Goal: Task Accomplishment & Management: Use online tool/utility

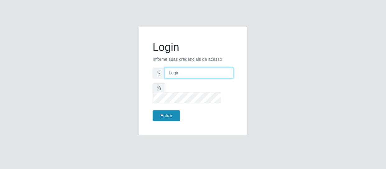
type input "[EMAIL_ADDRESS][DOMAIN_NAME]"
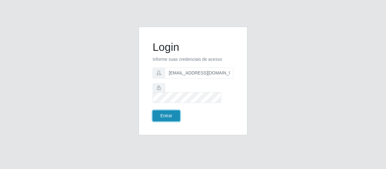
click at [168, 112] on button "Entrar" at bounding box center [166, 116] width 27 height 11
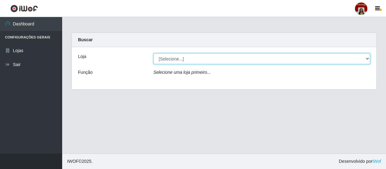
click at [369, 59] on select "[Selecione...] Mar Vermelho - Loja 04" at bounding box center [261, 58] width 217 height 11
select select "251"
click at [153, 53] on select "[Selecione...] Mar Vermelho - Loja 04" at bounding box center [261, 58] width 217 height 11
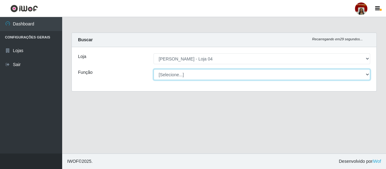
click at [361, 76] on select "[Selecione...] ASG ASG + ASG ++ Auxiliar de Depósito Auxiliar de Depósito + Aux…" at bounding box center [261, 74] width 217 height 11
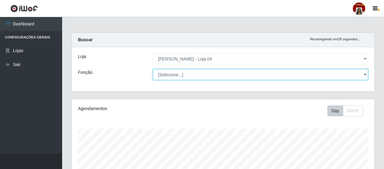
scroll to position [129, 303]
select select "22"
click at [153, 69] on select "[Selecione...] ASG ASG + ASG ++ Auxiliar de Depósito Auxiliar de Depósito + Aux…" at bounding box center [260, 74] width 215 height 11
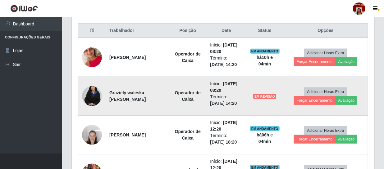
scroll to position [254, 0]
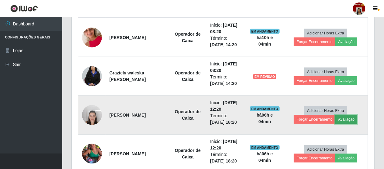
click at [346, 118] on button "Avaliação" at bounding box center [346, 119] width 22 height 9
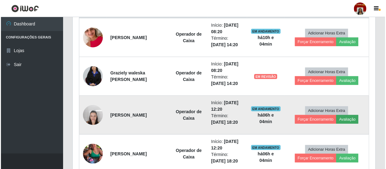
scroll to position [129, 300]
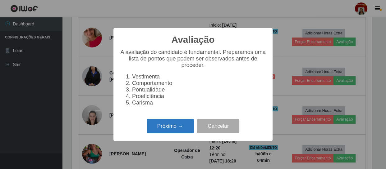
click at [182, 128] on button "Próximo →" at bounding box center [170, 126] width 47 height 15
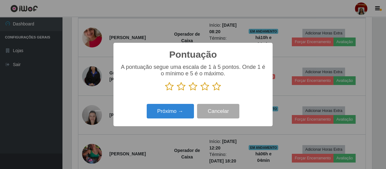
click at [213, 88] on icon at bounding box center [216, 86] width 9 height 9
click at [212, 91] on input "radio" at bounding box center [212, 91] width 0 height 0
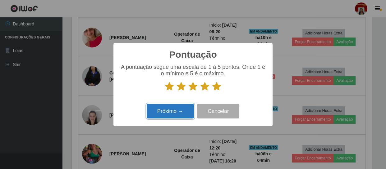
click at [181, 108] on button "Próximo →" at bounding box center [170, 111] width 47 height 15
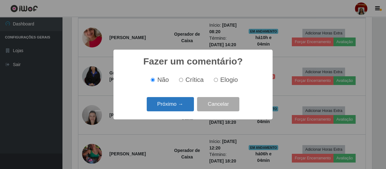
click at [180, 108] on button "Próximo →" at bounding box center [170, 104] width 47 height 15
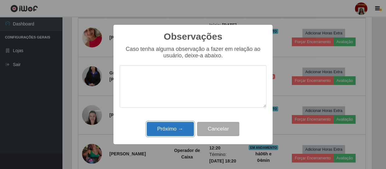
click at [184, 131] on button "Próximo →" at bounding box center [170, 129] width 47 height 15
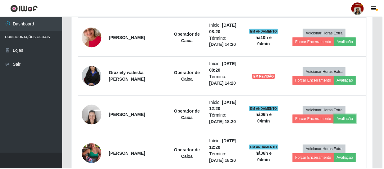
scroll to position [129, 303]
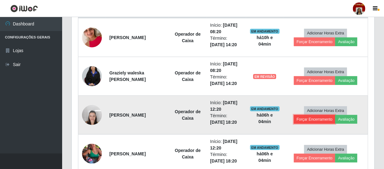
click at [312, 120] on button "Forçar Encerramento" at bounding box center [315, 119] width 42 height 9
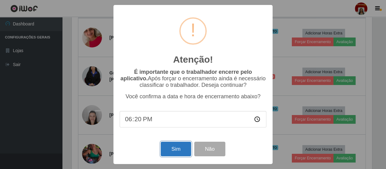
click at [183, 149] on button "Sim" at bounding box center [176, 149] width 30 height 15
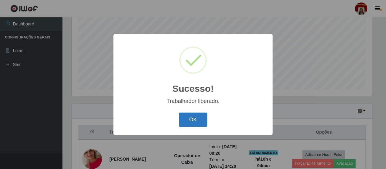
click at [190, 119] on button "OK" at bounding box center [193, 120] width 29 height 15
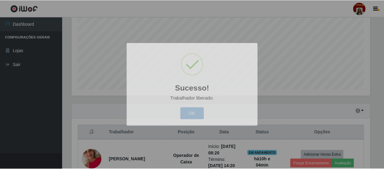
scroll to position [129, 303]
